Goal: Check status: Check status

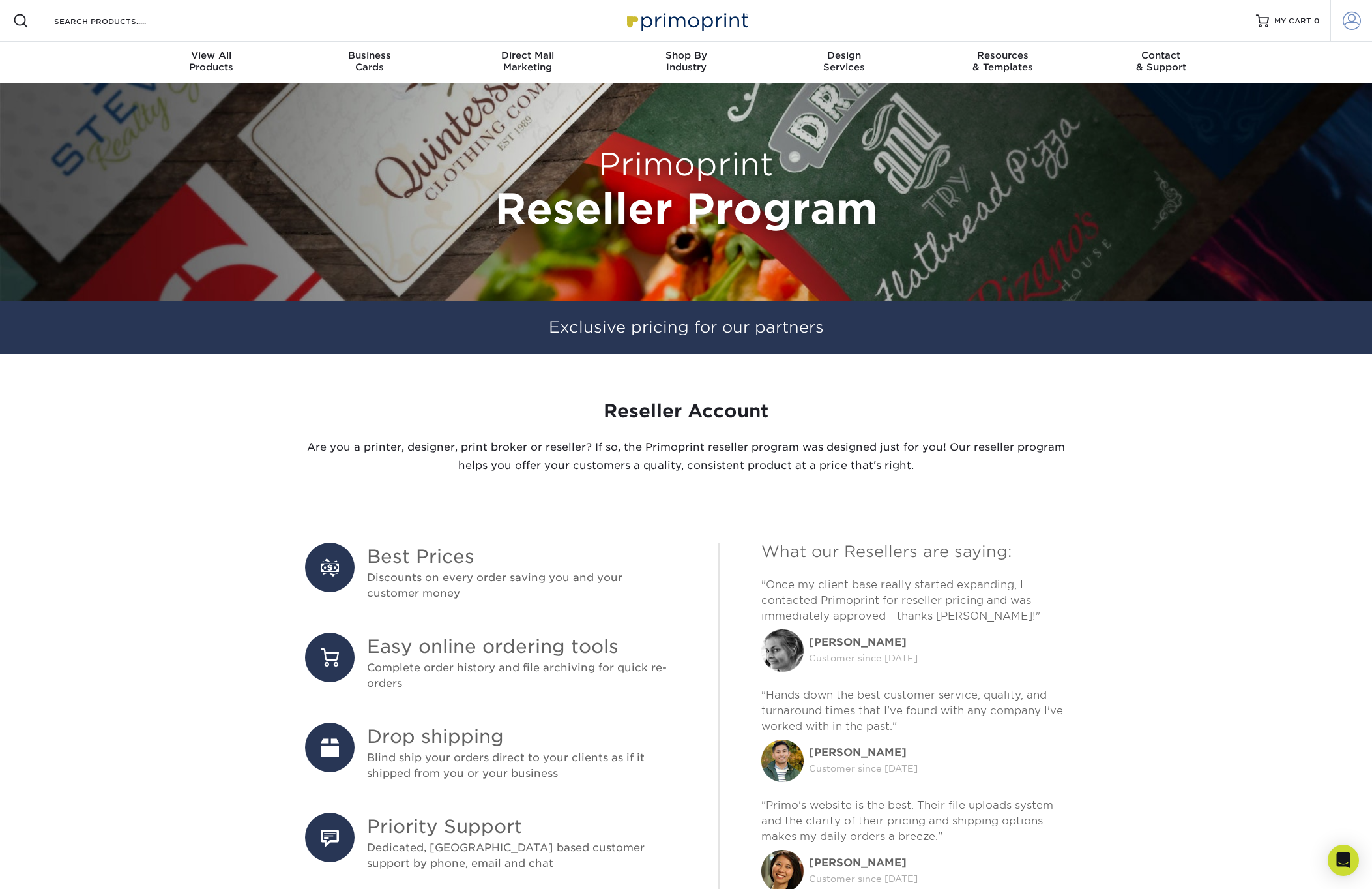
type input "[EMAIL_ADDRESS][DOMAIN_NAME]"
click at [1352, 23] on span at bounding box center [1352, 21] width 18 height 18
click at [1346, 20] on span at bounding box center [1352, 21] width 18 height 18
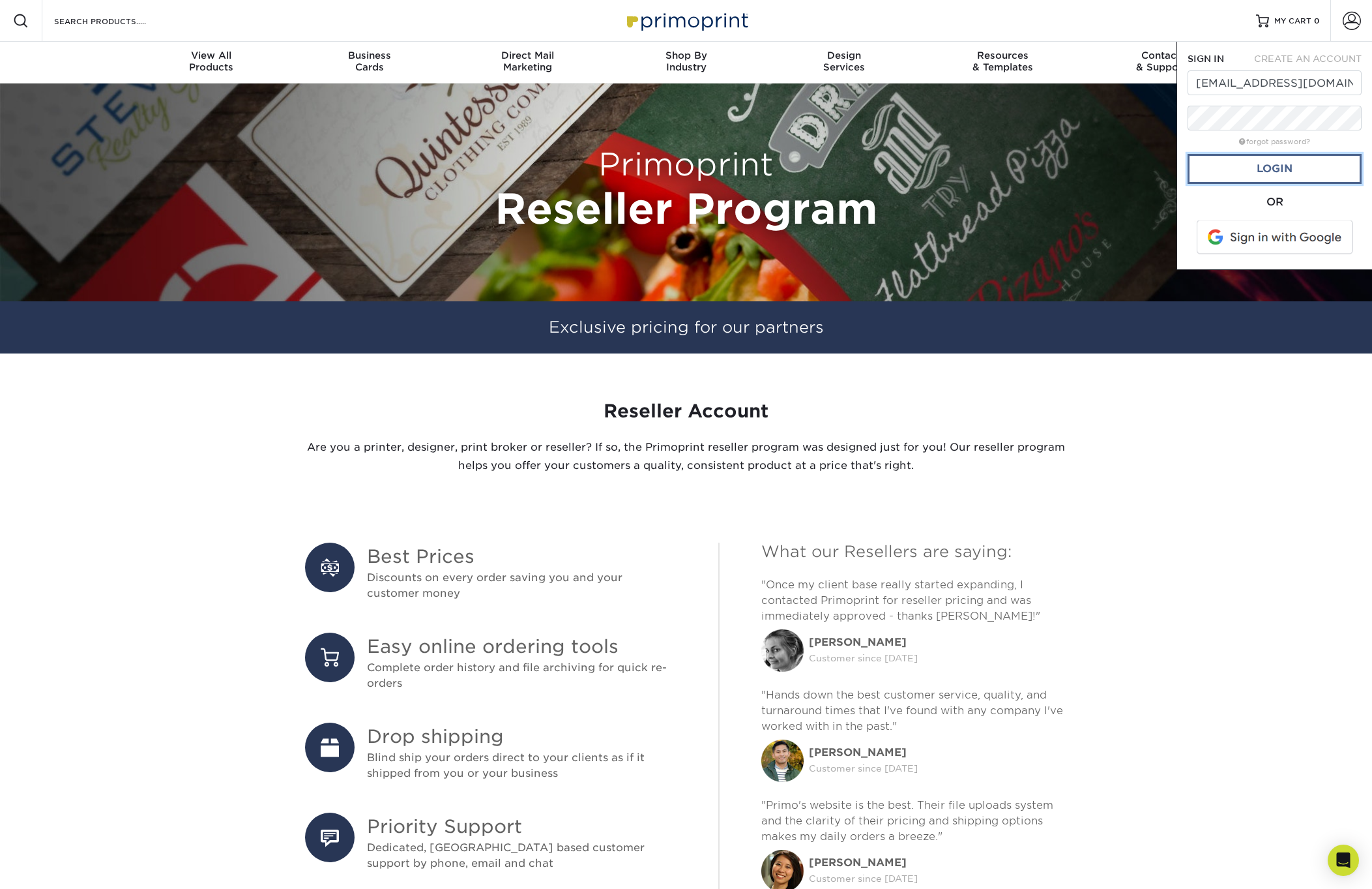
click at [1265, 164] on link "Login" at bounding box center [1274, 169] width 174 height 30
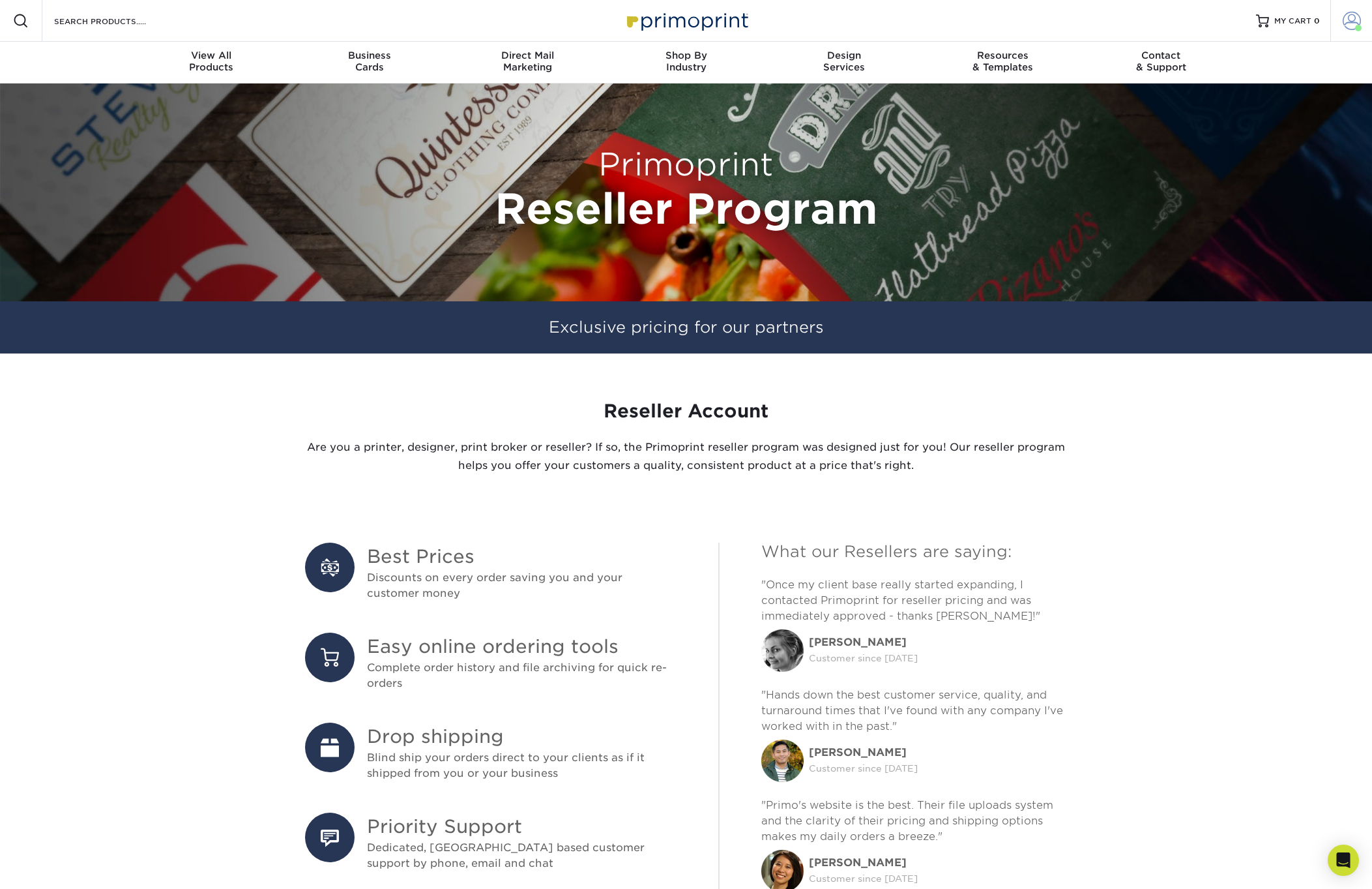
click at [1355, 23] on span at bounding box center [1352, 21] width 18 height 18
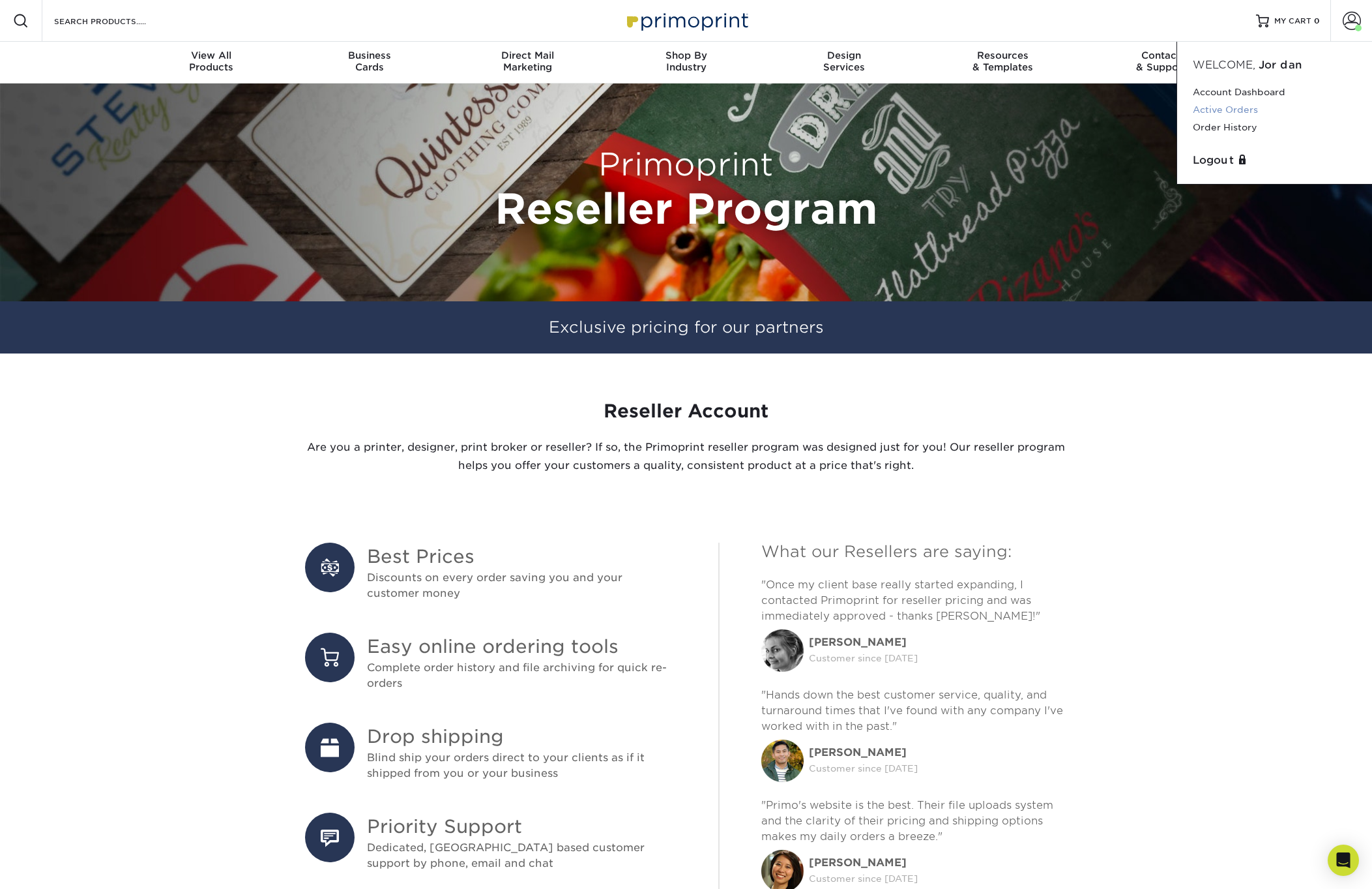
click at [1230, 104] on link "Active Orders" at bounding box center [1274, 109] width 163 height 17
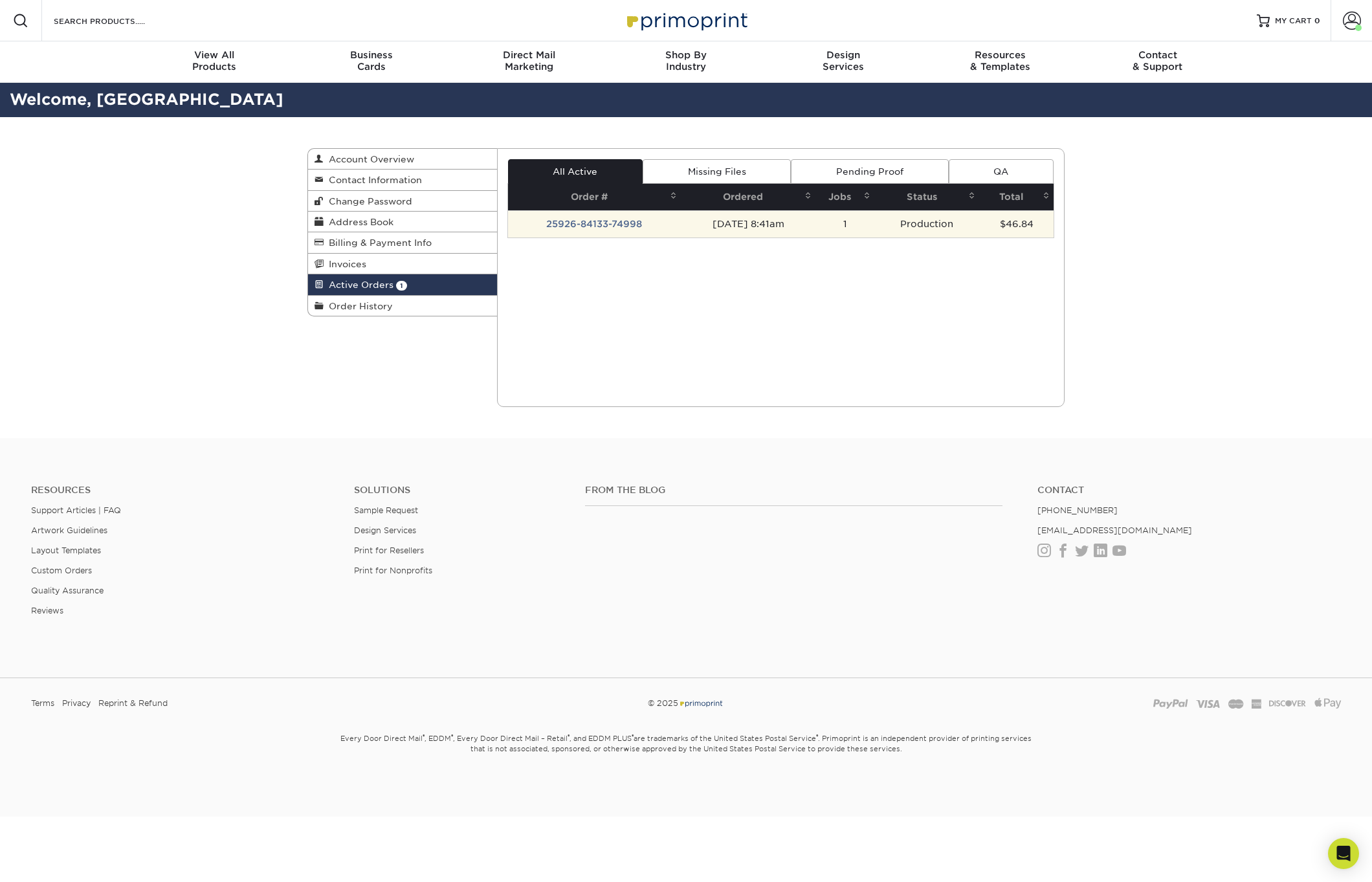
click at [589, 226] on td "25926-84133-74998" at bounding box center [594, 223] width 173 height 27
